Goal: Transaction & Acquisition: Register for event/course

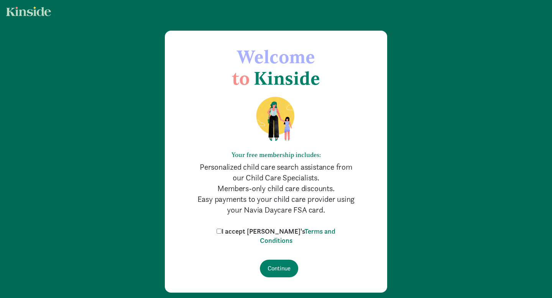
scroll to position [25, 0]
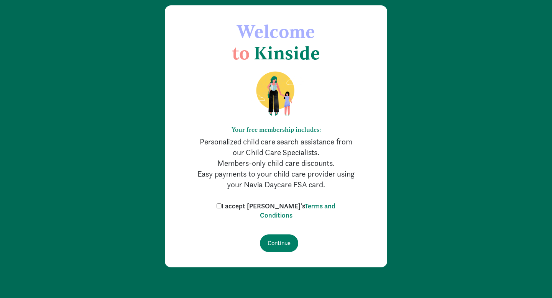
click at [221, 205] on input "I accept [PERSON_NAME]'s Terms and Conditions" at bounding box center [218, 205] width 5 height 5
checkbox input "true"
click at [275, 245] on input "Continue" at bounding box center [279, 243] width 38 height 18
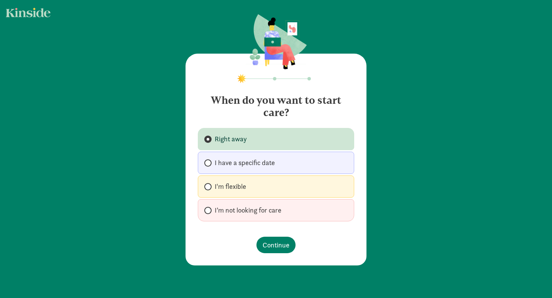
click at [270, 215] on label "I’m not looking for care" at bounding box center [276, 210] width 156 height 22
click at [209, 213] on input "I’m not looking for care" at bounding box center [206, 210] width 5 height 5
radio input "true"
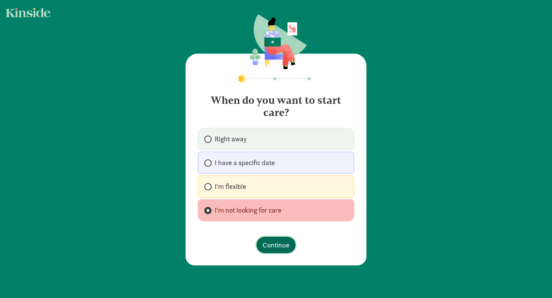
click at [276, 248] on span "Continue" at bounding box center [275, 245] width 27 height 10
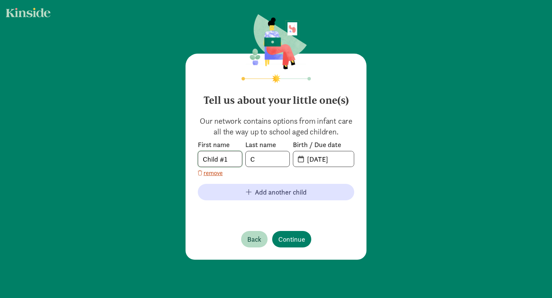
drag, startPoint x: 231, startPoint y: 159, endPoint x: 186, endPoint y: 156, distance: 44.9
click at [186, 156] on div "Tell us about your little one(s) Our network contains options from infant care …" at bounding box center [275, 157] width 181 height 206
type input "F"
drag, startPoint x: 267, startPoint y: 159, endPoint x: 246, endPoint y: 159, distance: 21.5
click at [246, 159] on input "C" at bounding box center [268, 158] width 44 height 15
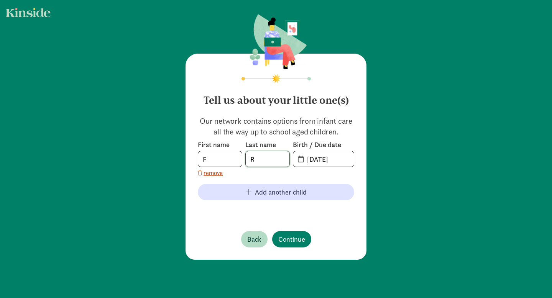
type input "R"
click at [342, 159] on input "[DATE]" at bounding box center [327, 158] width 51 height 15
drag, startPoint x: 344, startPoint y: 157, endPoint x: 271, endPoint y: 154, distance: 72.9
click at [271, 154] on div "First name F Last name R Birth / Due date [DATE]" at bounding box center [276, 153] width 156 height 27
type input "[DATE]"
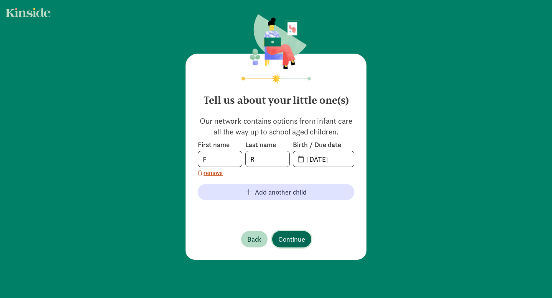
click at [293, 236] on span "Continue" at bounding box center [291, 239] width 27 height 10
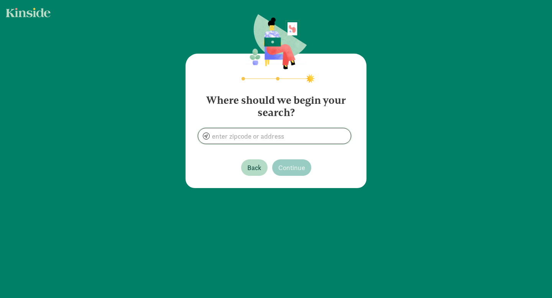
click at [290, 137] on input at bounding box center [274, 135] width 152 height 15
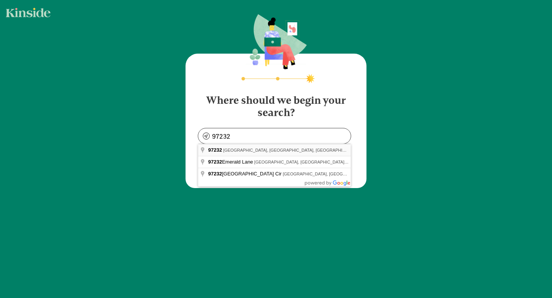
type input "[GEOGRAPHIC_DATA], OR 97232, [GEOGRAPHIC_DATA]"
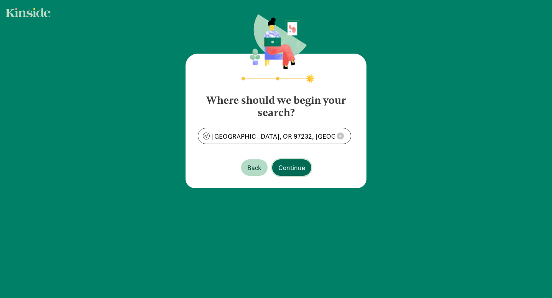
click at [294, 167] on span "Continue" at bounding box center [291, 167] width 27 height 10
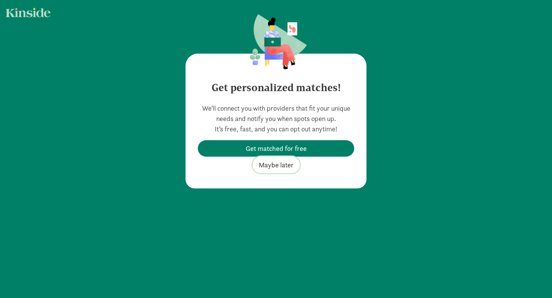
click at [286, 164] on span "Maybe later" at bounding box center [276, 165] width 35 height 10
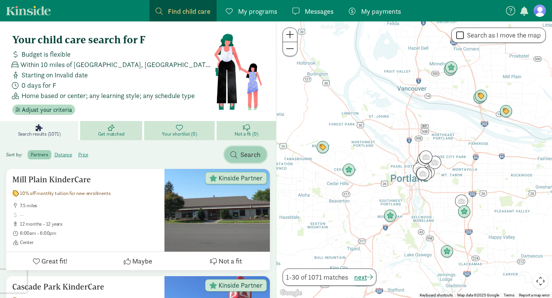
click at [242, 157] on span "Search" at bounding box center [250, 154] width 20 height 10
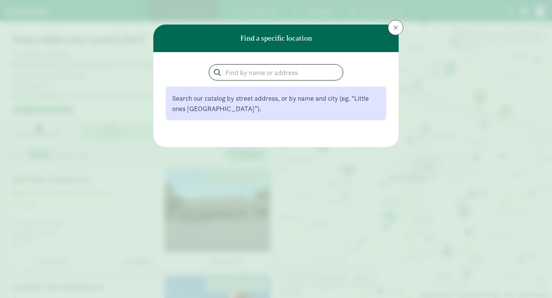
click at [233, 71] on input "search" at bounding box center [275, 72] width 133 height 15
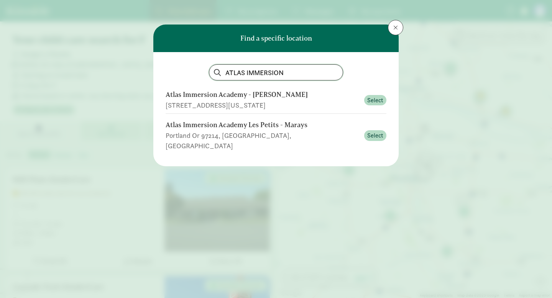
type input "ATLAS IMMERSION"
click at [393, 28] on span at bounding box center [395, 28] width 5 height 6
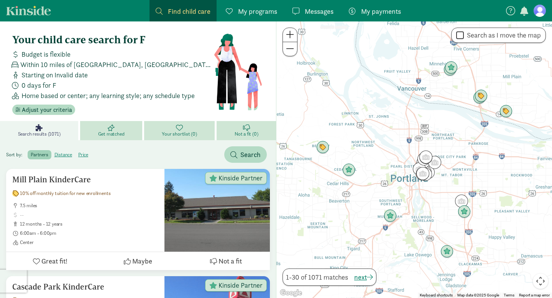
click at [292, 34] on span at bounding box center [290, 34] width 8 height 9
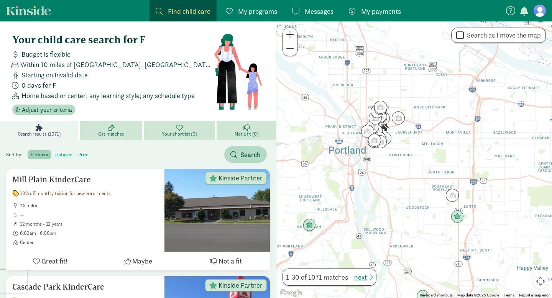
drag, startPoint x: 462, startPoint y: 202, endPoint x: 405, endPoint y: 146, distance: 80.5
click at [405, 146] on div at bounding box center [413, 159] width 275 height 277
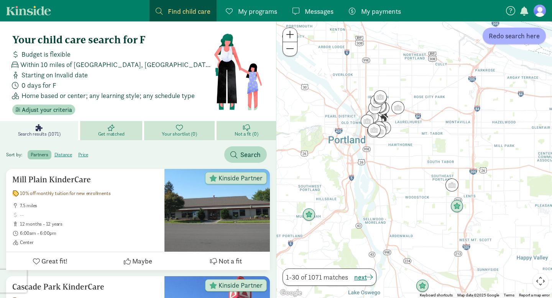
click at [291, 33] on span at bounding box center [290, 34] width 8 height 9
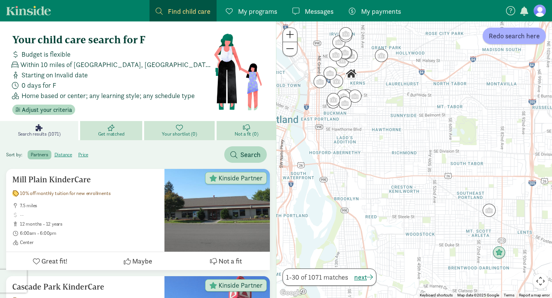
click at [291, 33] on span at bounding box center [290, 34] width 8 height 9
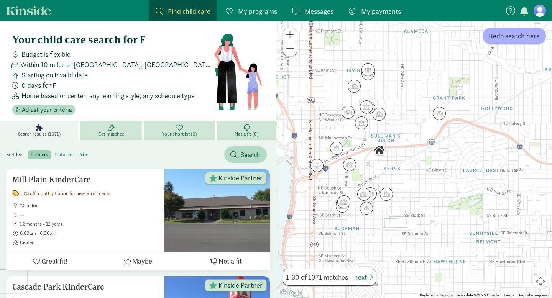
drag, startPoint x: 344, startPoint y: 66, endPoint x: 434, endPoint y: 229, distance: 186.3
click at [434, 229] on div at bounding box center [413, 159] width 275 height 277
click at [384, 198] on img "Click to see details" at bounding box center [385, 194] width 15 height 15
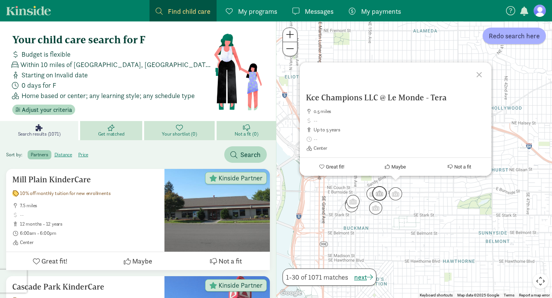
click at [377, 193] on img "Click to see details" at bounding box center [379, 193] width 15 height 15
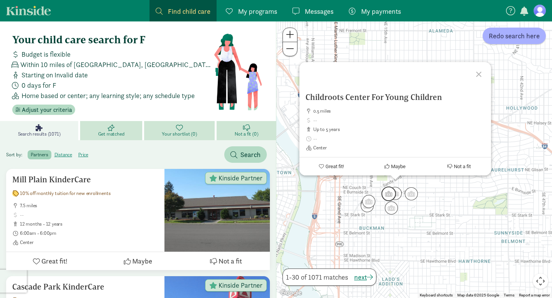
click at [386, 196] on img "Click to see details" at bounding box center [388, 194] width 15 height 15
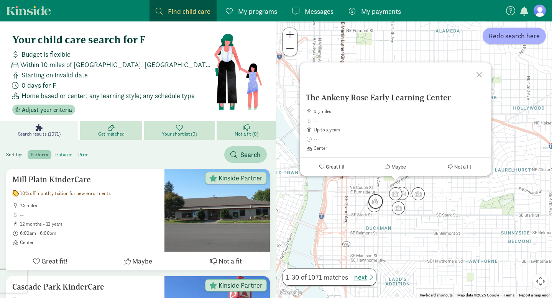
click at [375, 203] on img "Click to see details" at bounding box center [375, 201] width 15 height 15
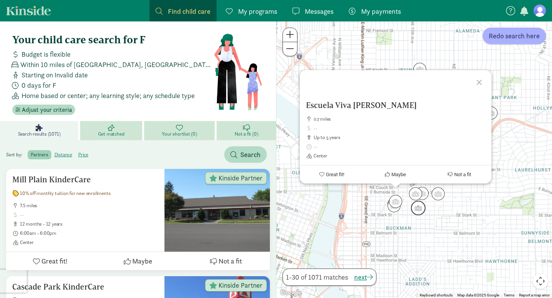
click at [418, 211] on img "Click to see details" at bounding box center [418, 208] width 15 height 15
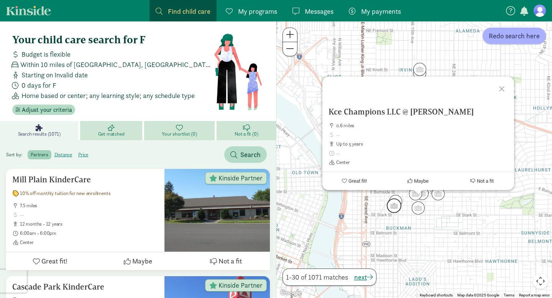
click at [394, 210] on img "Click to see details" at bounding box center [394, 205] width 15 height 15
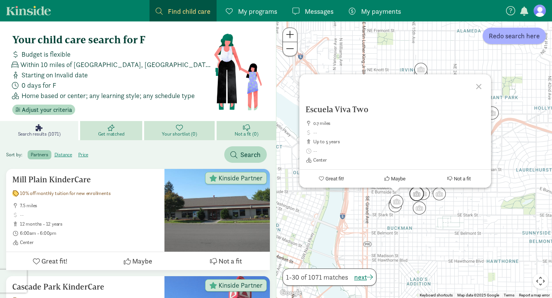
click at [417, 194] on img "Click to see details" at bounding box center [416, 194] width 15 height 15
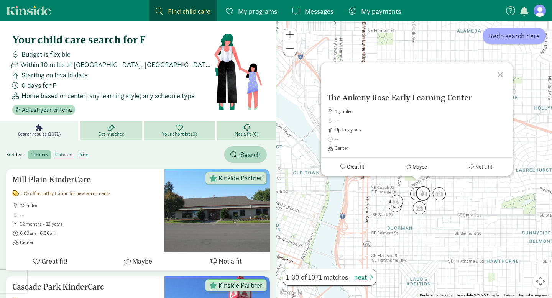
click at [425, 194] on img "Click to see details" at bounding box center [423, 193] width 15 height 15
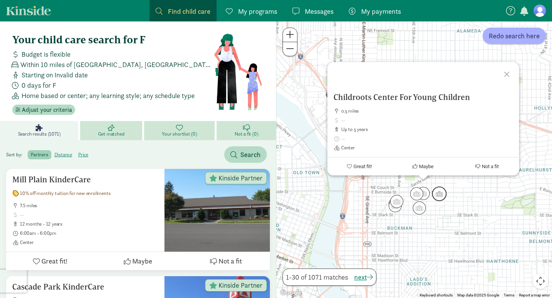
click at [435, 194] on img "Click to see details" at bounding box center [439, 194] width 15 height 15
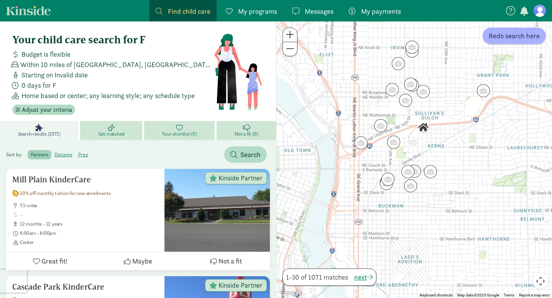
drag, startPoint x: 400, startPoint y: 188, endPoint x: 397, endPoint y: 163, distance: 25.5
click at [397, 163] on div "To navigate, press the arrow keys." at bounding box center [413, 159] width 275 height 277
click at [379, 121] on img "Click to see details" at bounding box center [380, 125] width 15 height 15
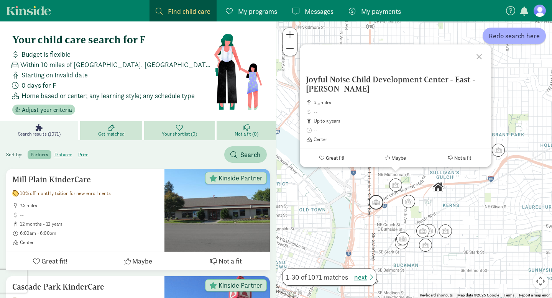
click at [375, 200] on img "Click to see details" at bounding box center [376, 202] width 15 height 15
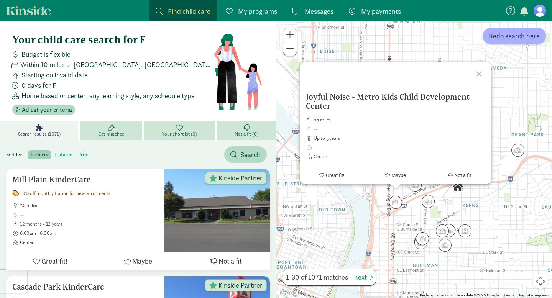
click at [477, 72] on div at bounding box center [480, 73] width 22 height 22
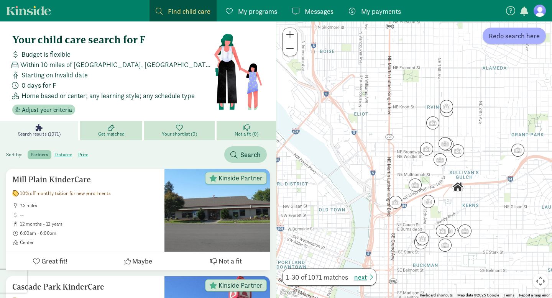
click at [250, 10] on span "My programs" at bounding box center [257, 11] width 39 height 10
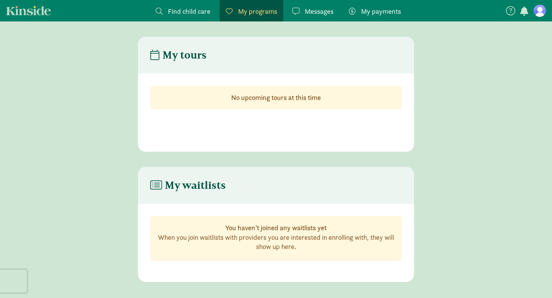
click at [510, 13] on icon at bounding box center [510, 10] width 9 height 9
click at [523, 10] on span "button" at bounding box center [524, 11] width 8 height 9
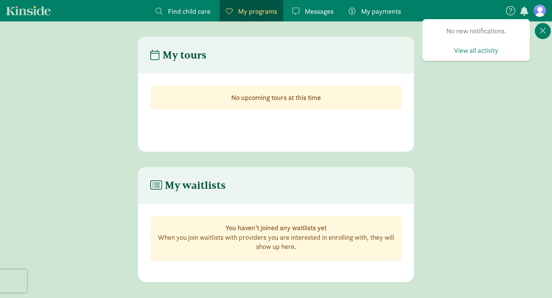
click at [536, 10] on figure at bounding box center [539, 11] width 12 height 12
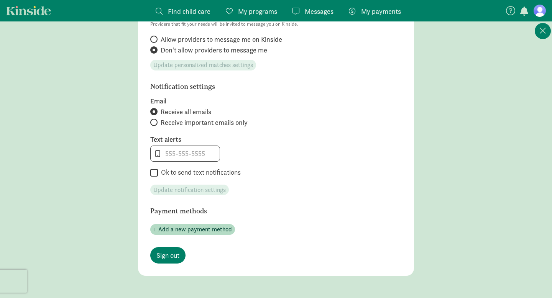
scroll to position [313, 0]
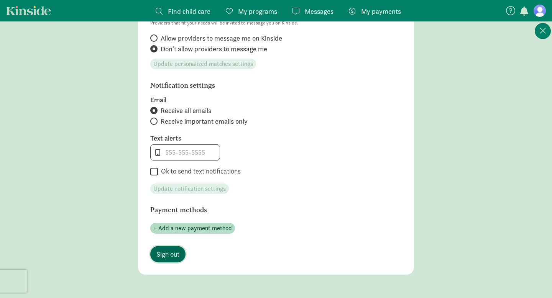
click at [176, 252] on span "Sign out" at bounding box center [167, 254] width 23 height 10
